Goal: Information Seeking & Learning: Learn about a topic

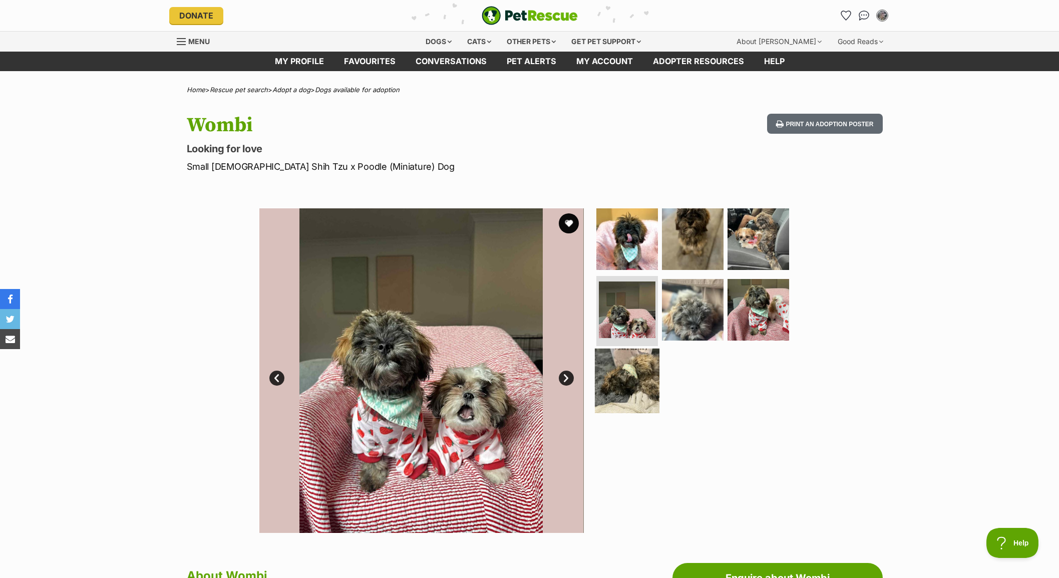
click at [654, 364] on img at bounding box center [627, 380] width 65 height 65
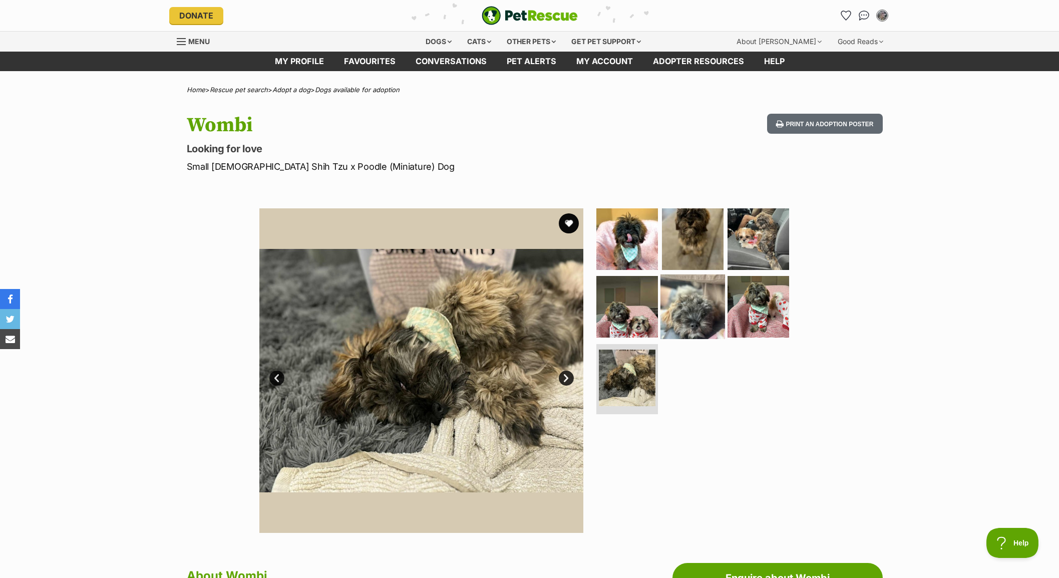
click at [695, 304] on img at bounding box center [692, 306] width 65 height 65
